Goal: Browse casually

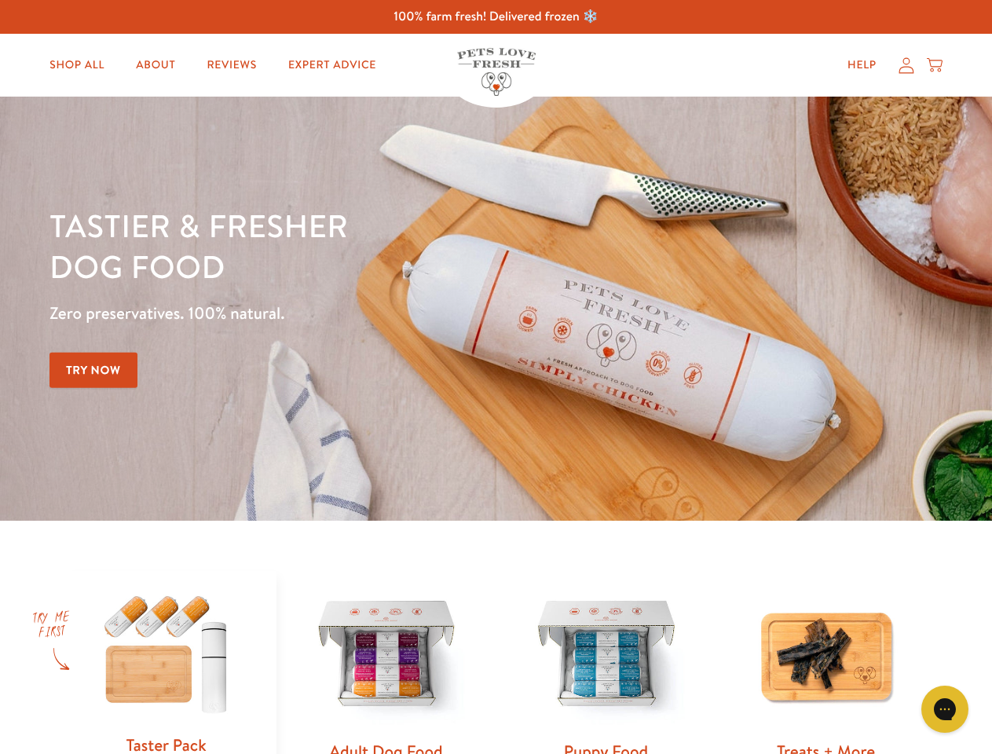
click at [495, 377] on div "Tastier & fresher dog food Zero preservatives. 100% natural. Try Now" at bounding box center [346, 308] width 595 height 207
click at [945, 709] on icon "Gorgias live chat" at bounding box center [944, 708] width 15 height 15
